Goal: Information Seeking & Learning: Learn about a topic

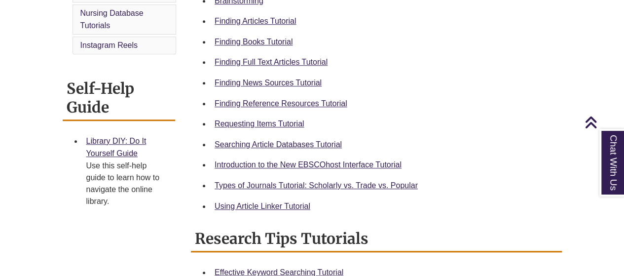
scroll to position [353, 0]
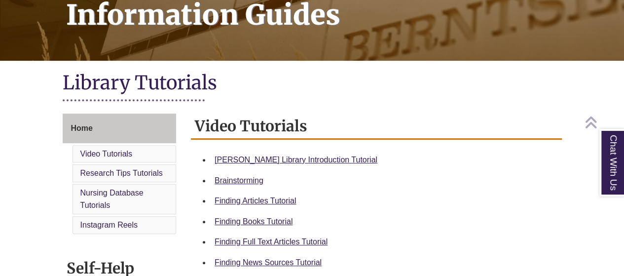
scroll to position [182, 0]
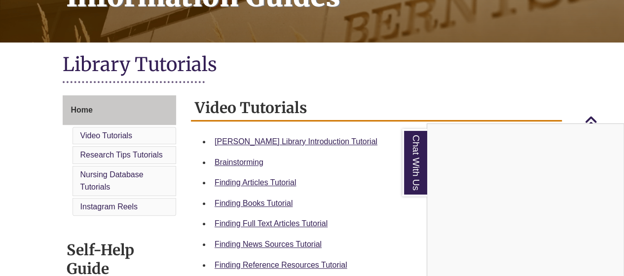
click at [254, 203] on div "Chat With Us" at bounding box center [312, 138] width 624 height 276
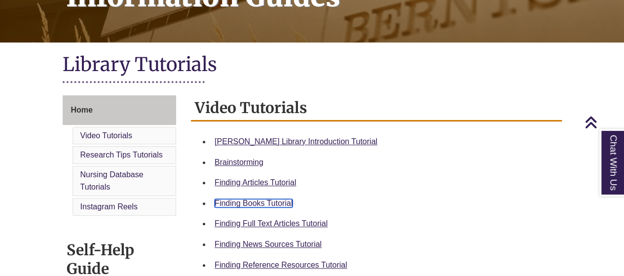
click at [254, 204] on link "Finding Books Tutorial" at bounding box center [254, 203] width 78 height 8
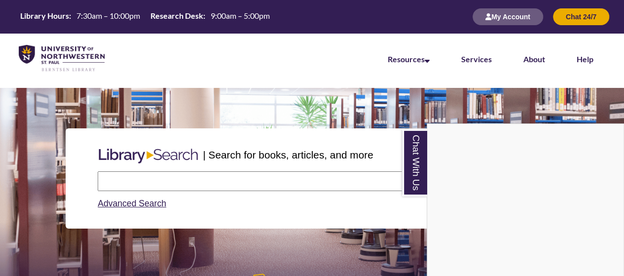
scroll to position [5, 5]
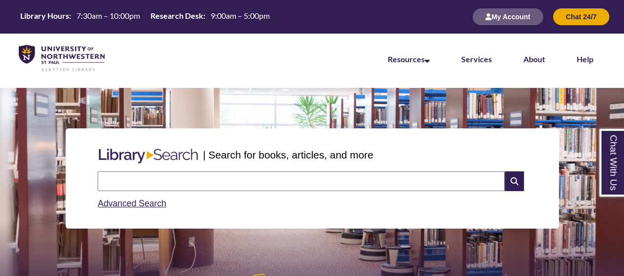
click at [439, 180] on input "text" at bounding box center [301, 181] width 407 height 20
type input "**********"
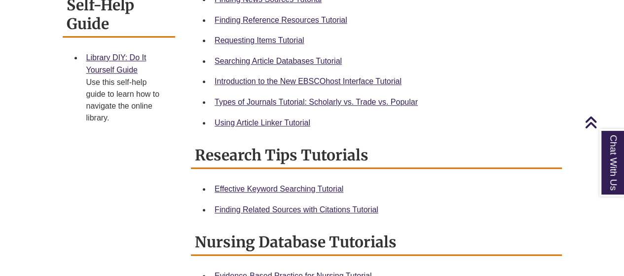
scroll to position [419, 0]
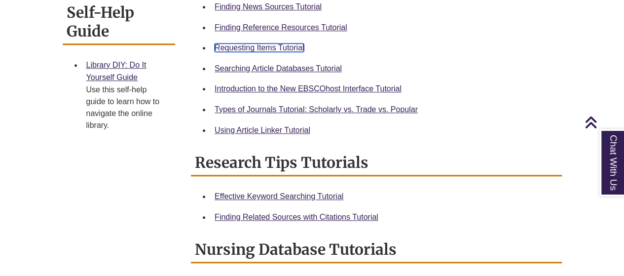
click at [256, 46] on link "Requesting Items Tutorial" at bounding box center [259, 47] width 89 height 8
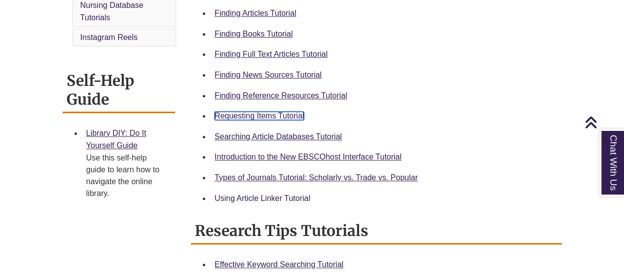
scroll to position [337, 0]
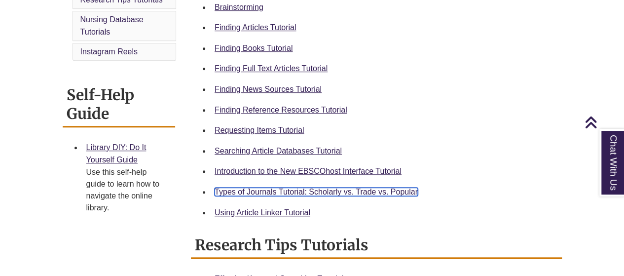
click at [301, 193] on link "Types of Journals Tutorial: Scholarly vs. Trade vs. Popular" at bounding box center [316, 192] width 203 height 8
